Goal: Task Accomplishment & Management: Use online tool/utility

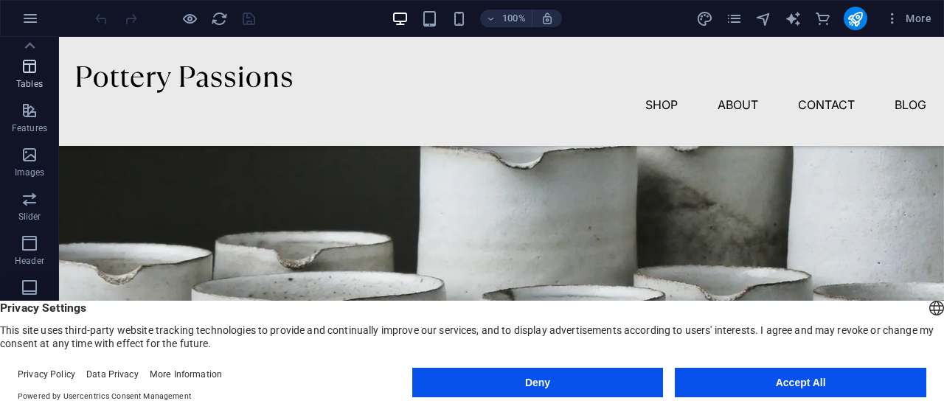
scroll to position [355, 0]
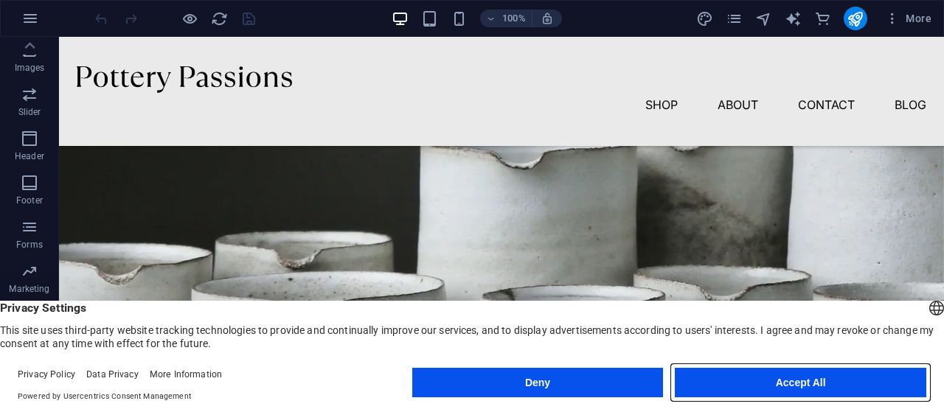
click at [870, 371] on button "Accept All" at bounding box center [800, 382] width 251 height 29
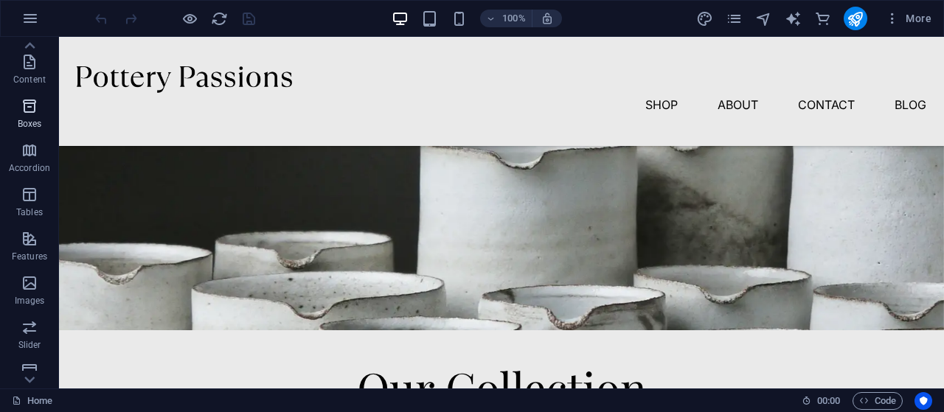
scroll to position [0, 0]
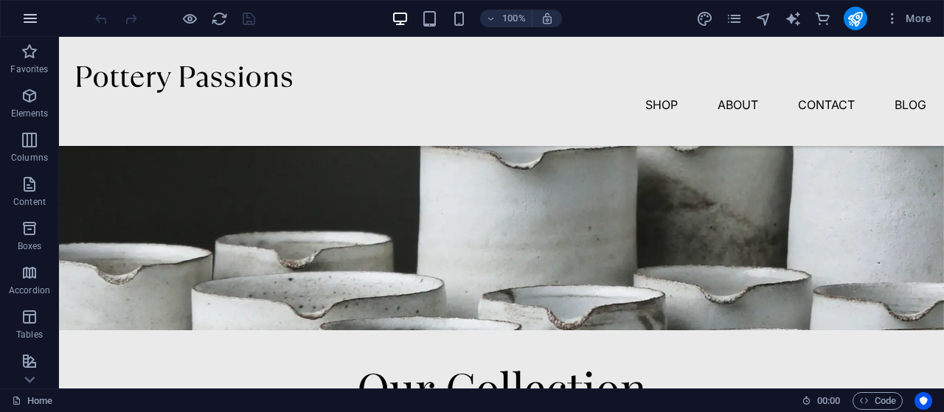
click at [28, 17] on icon "button" at bounding box center [30, 19] width 18 height 18
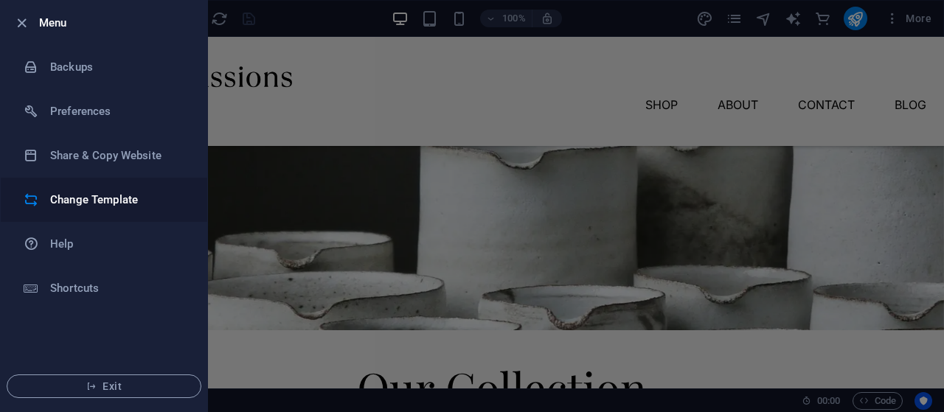
click at [118, 199] on h6 "Change Template" at bounding box center [118, 200] width 136 height 18
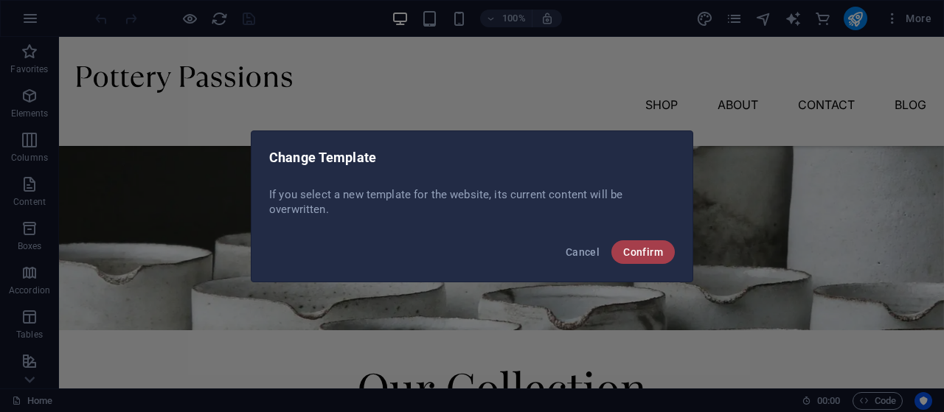
click at [650, 249] on span "Confirm" at bounding box center [643, 252] width 40 height 12
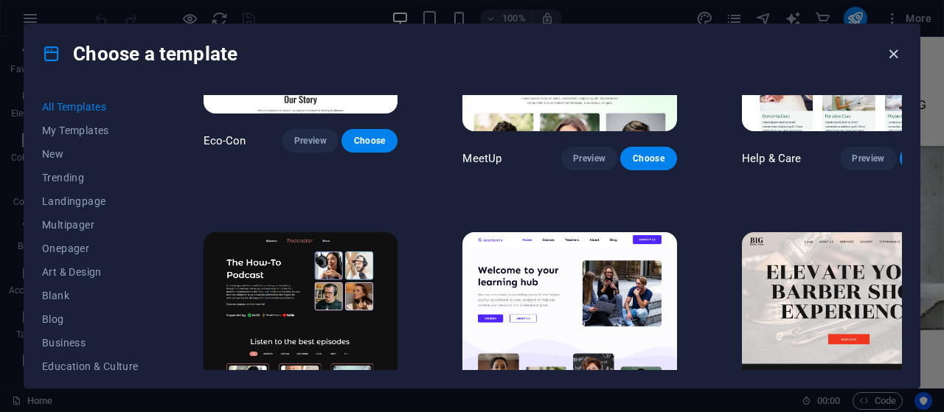
click at [888, 47] on icon "button" at bounding box center [893, 54] width 17 height 17
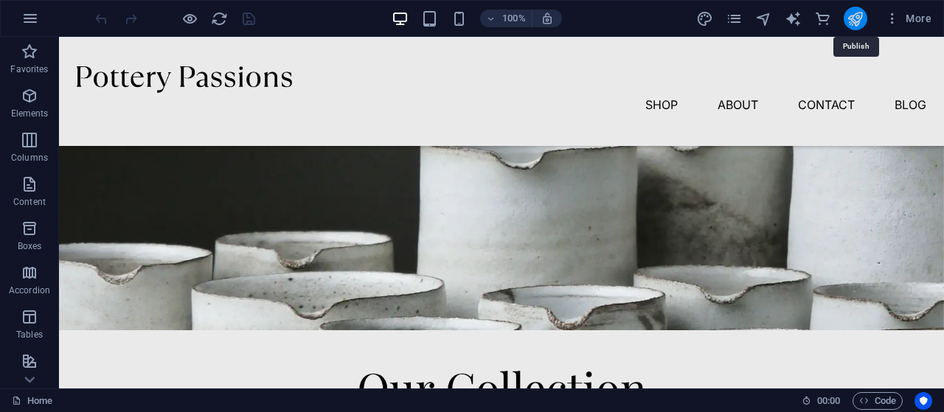
click at [860, 24] on icon "publish" at bounding box center [855, 18] width 17 height 17
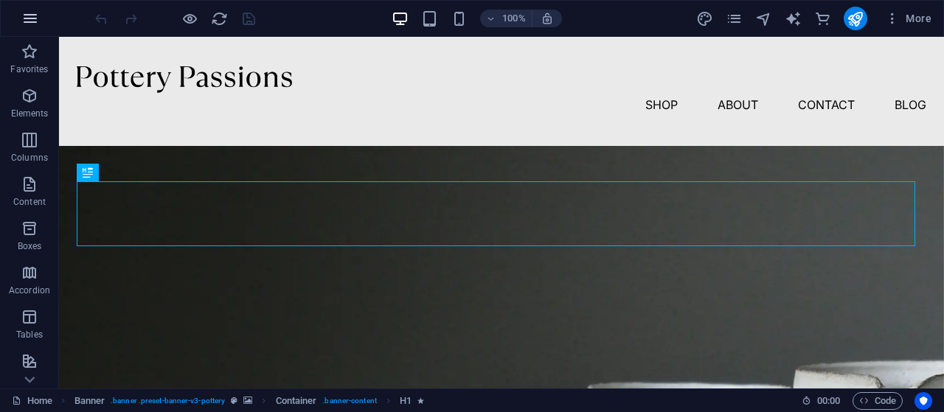
click at [30, 24] on icon "button" at bounding box center [30, 19] width 18 height 18
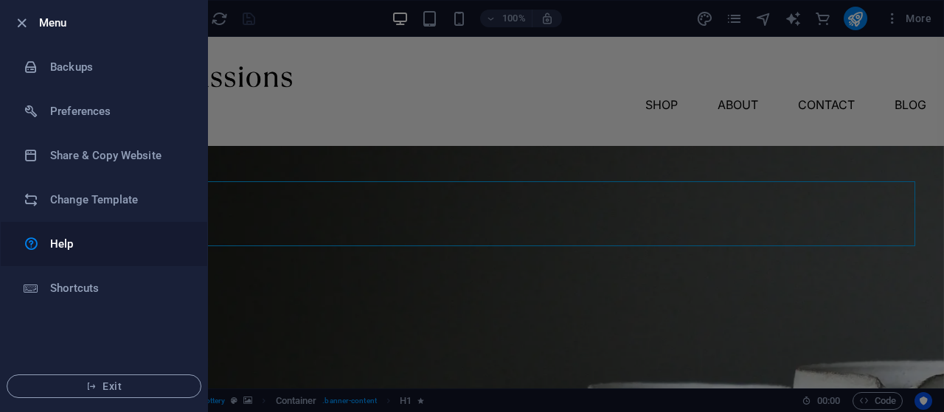
click at [99, 243] on h6 "Help" at bounding box center [118, 244] width 136 height 18
click at [100, 381] on span "Exit" at bounding box center [104, 387] width 170 height 12
